Goal: Transaction & Acquisition: Purchase product/service

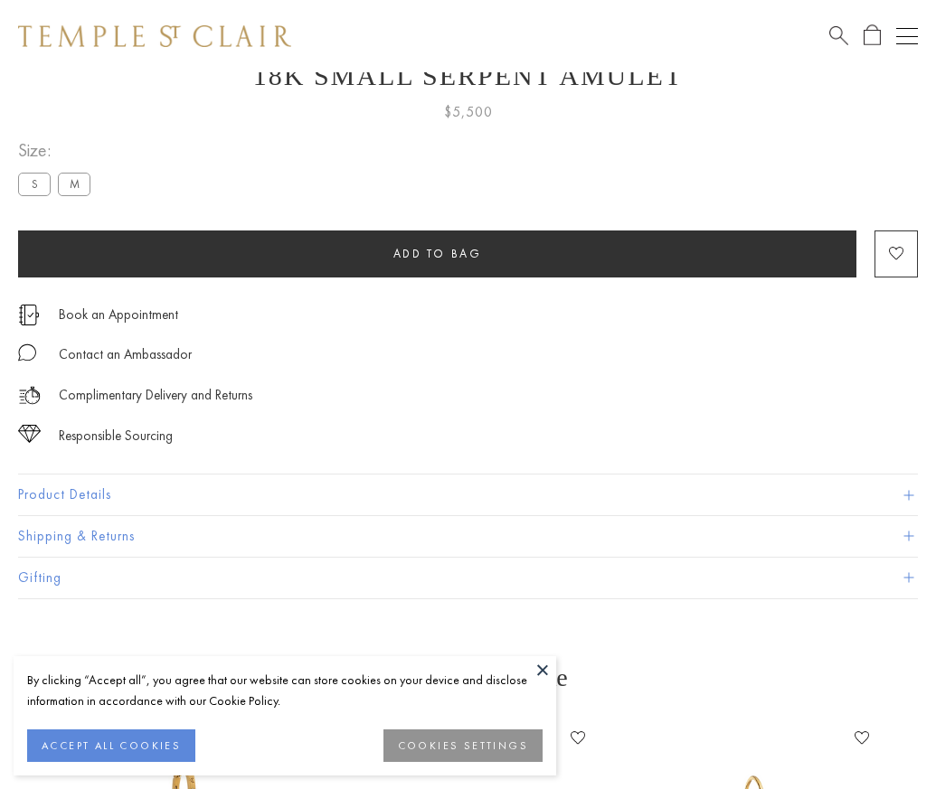
click at [437, 251] on span "Add to bag" at bounding box center [437, 253] width 89 height 15
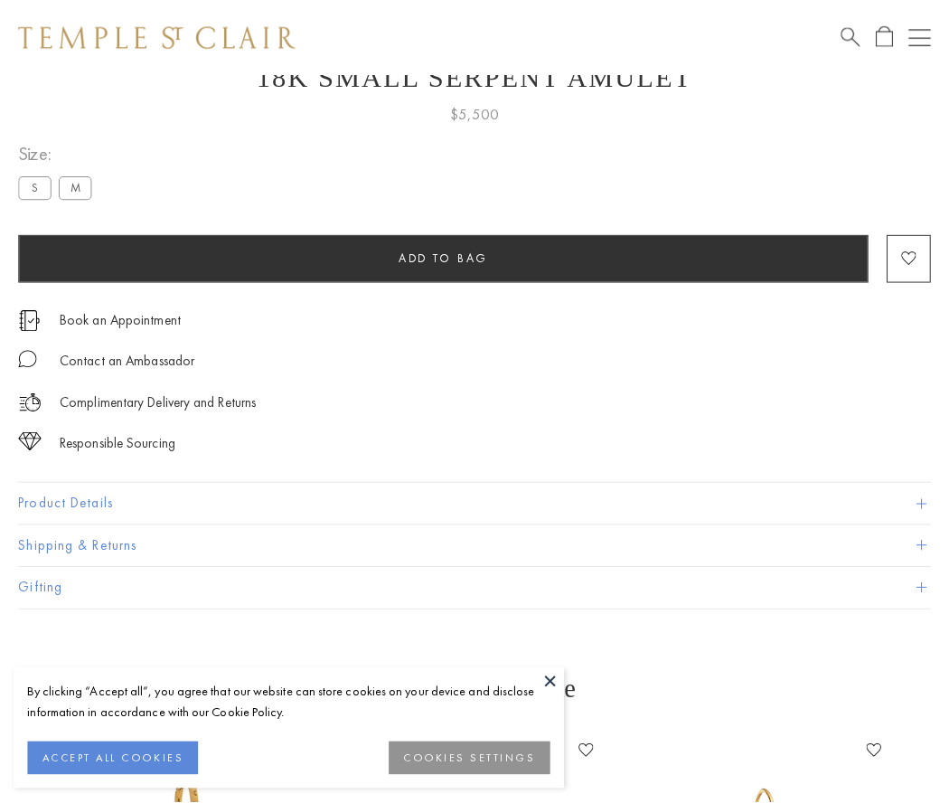
scroll to position [72, 0]
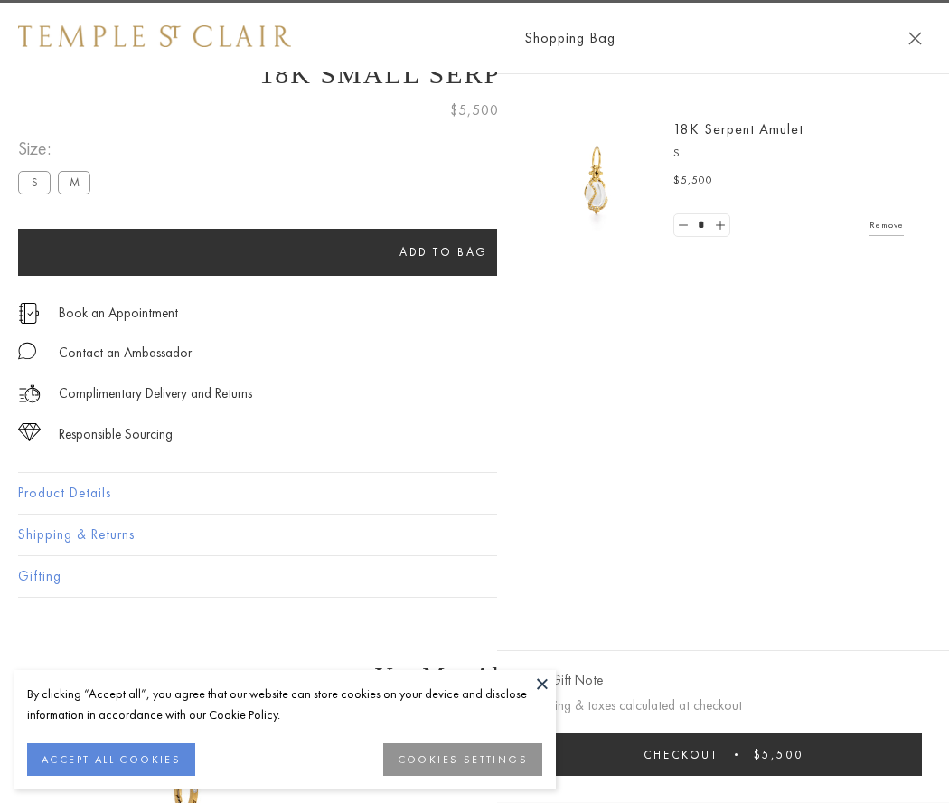
click at [719, 754] on span "Checkout" at bounding box center [681, 754] width 75 height 15
